Goal: Use online tool/utility

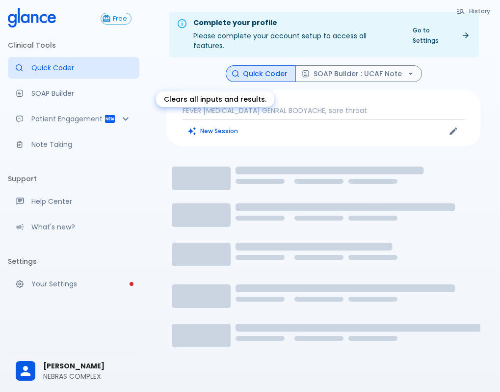
click at [209, 124] on button "New Session" at bounding box center [213, 131] width 61 height 14
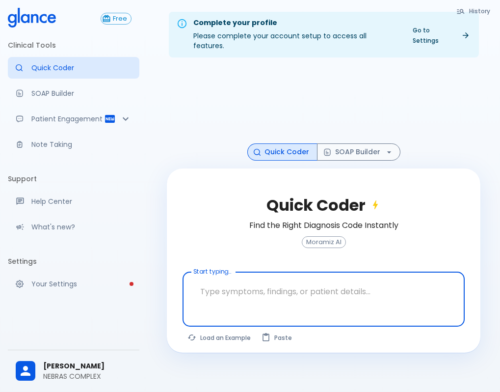
click at [230, 285] on textarea at bounding box center [324, 291] width 269 height 31
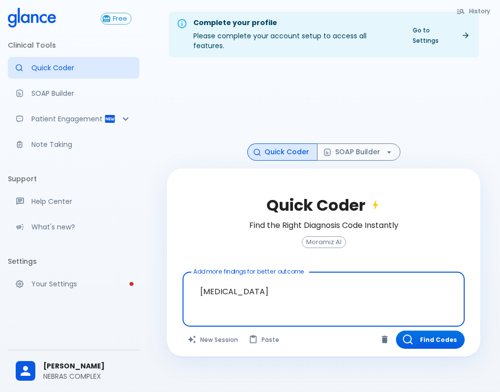
type textarea "[MEDICAL_DATA] s"
type textarea "s"
click at [349, 294] on textarea "chest pain since night" at bounding box center [324, 291] width 269 height 31
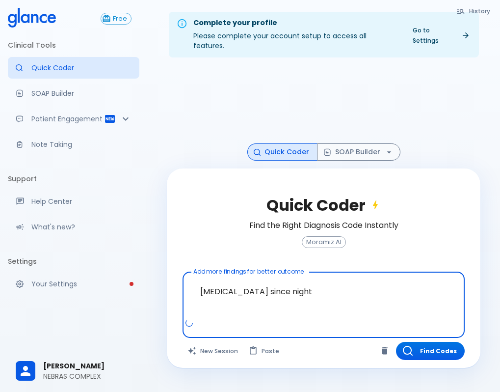
click at [332, 276] on textarea "chest pain since night" at bounding box center [324, 297] width 269 height 42
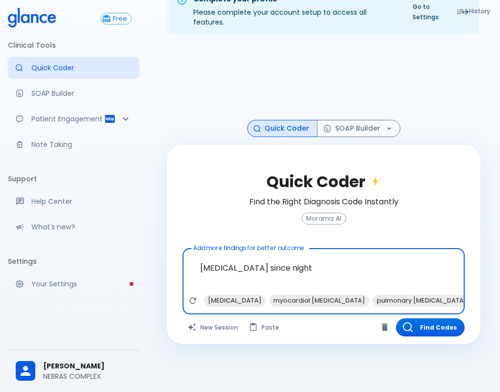
type textarea "chest pain since night"
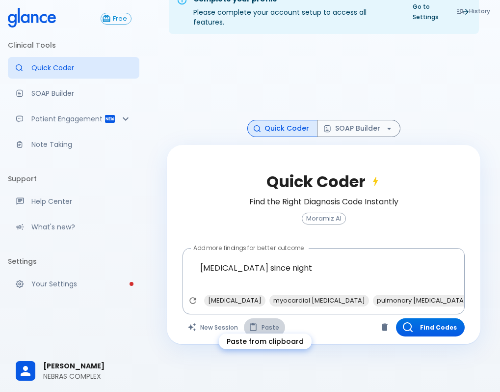
click at [263, 318] on button "Paste" at bounding box center [264, 327] width 41 height 18
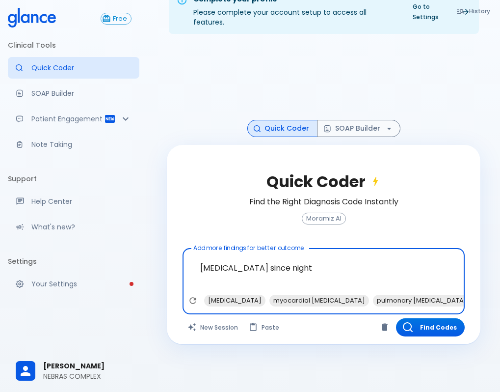
drag, startPoint x: 230, startPoint y: 269, endPoint x: 201, endPoint y: 262, distance: 29.8
click at [201, 262] on textarea "chest pain since night" at bounding box center [324, 273] width 269 height 42
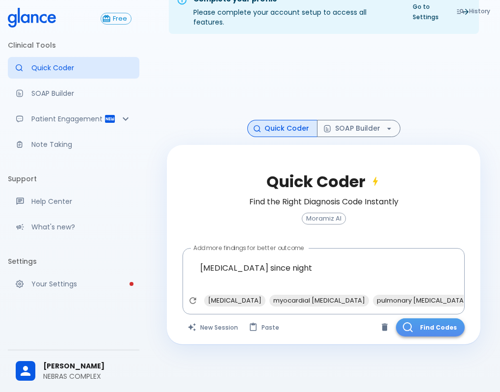
click at [447, 319] on button "Find Codes" at bounding box center [430, 327] width 69 height 18
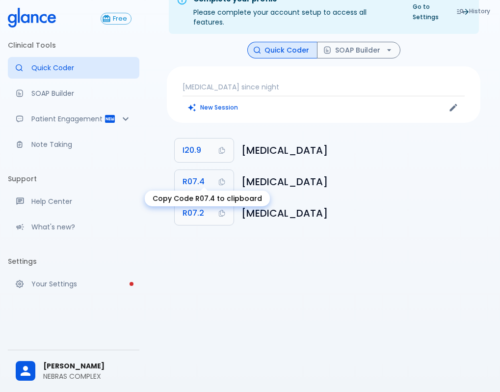
drag, startPoint x: 192, startPoint y: 169, endPoint x: 162, endPoint y: 195, distance: 39.7
click at [162, 195] on body "↧ pull to refresh ↧ Free Clinical Tools Quick Coder SOAP Builder Patient Engage…" at bounding box center [250, 183] width 500 height 415
click at [162, 195] on div "History Quick Coder SOAP Builder chest pain since night New Session I20.9 Angin…" at bounding box center [323, 138] width 337 height 192
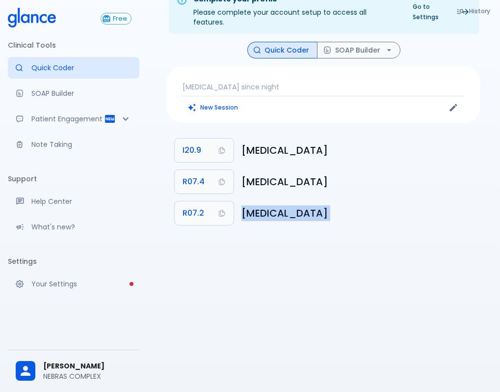
click at [162, 195] on div "History Quick Coder SOAP Builder chest pain since night New Session I20.9 Angin…" at bounding box center [323, 138] width 337 height 192
